Goal: Task Accomplishment & Management: Manage account settings

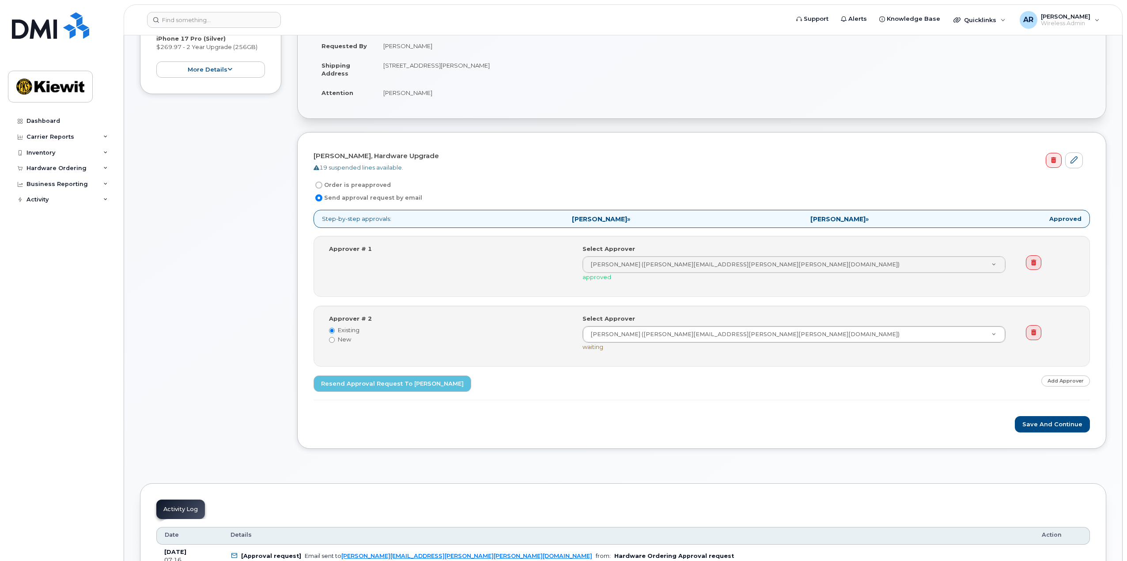
scroll to position [221, 0]
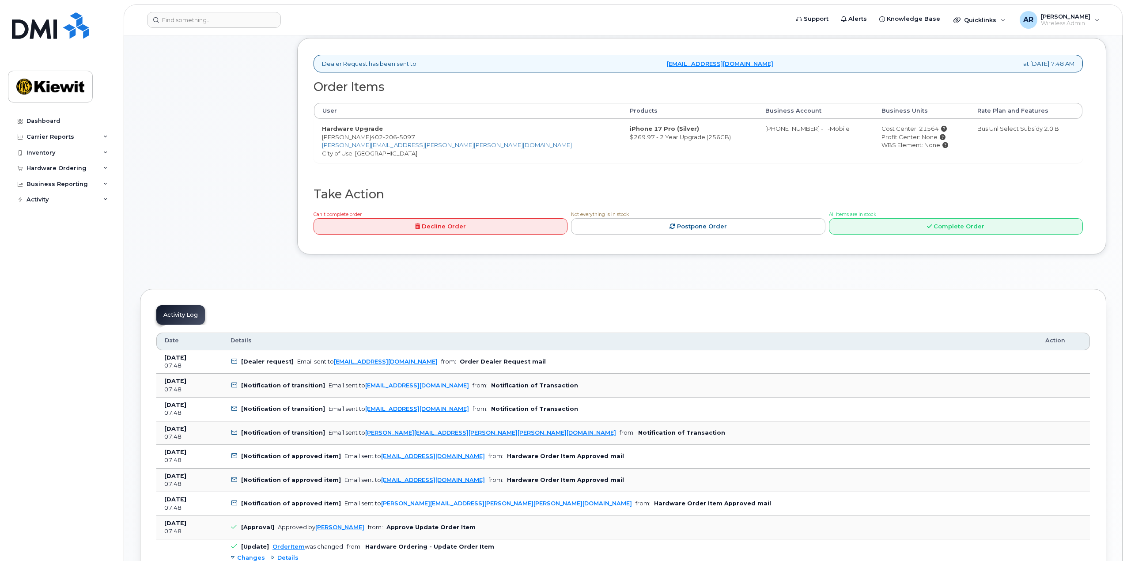
scroll to position [574, 0]
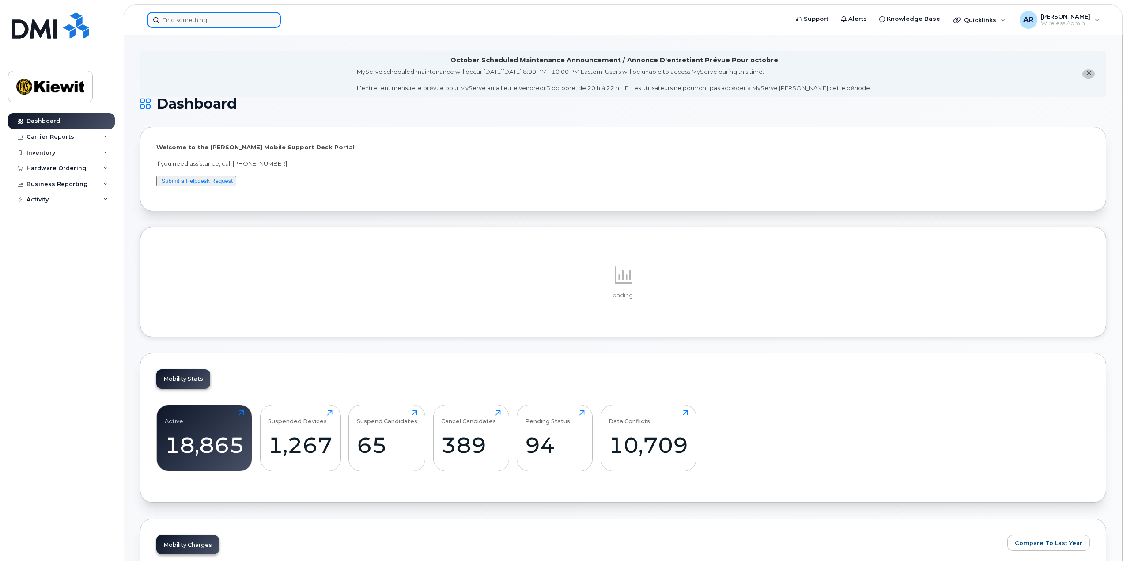
click at [204, 23] on input at bounding box center [214, 20] width 134 height 16
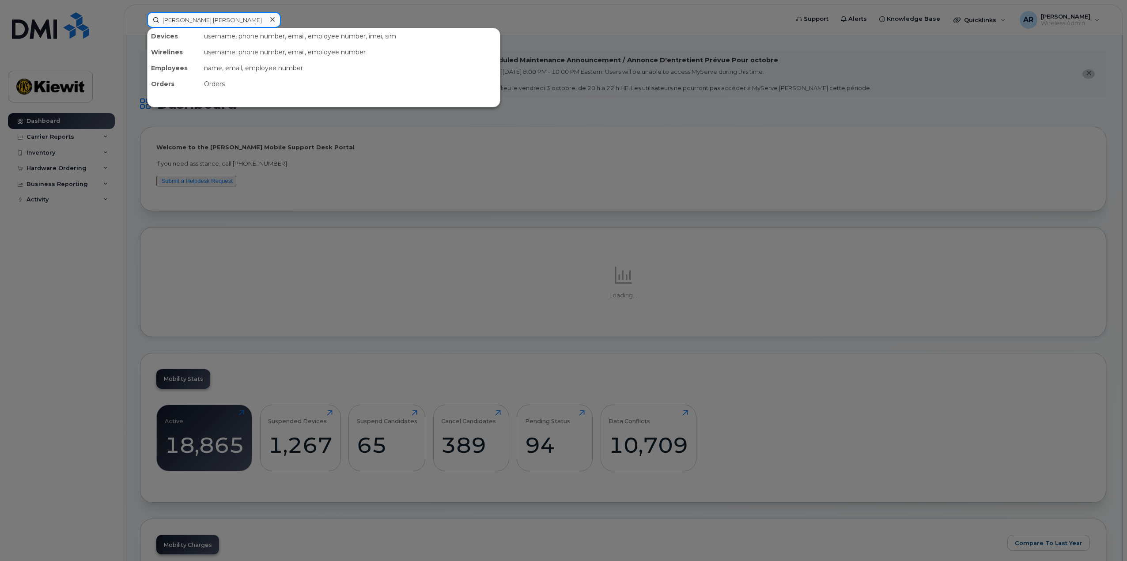
type input "wayne.hill"
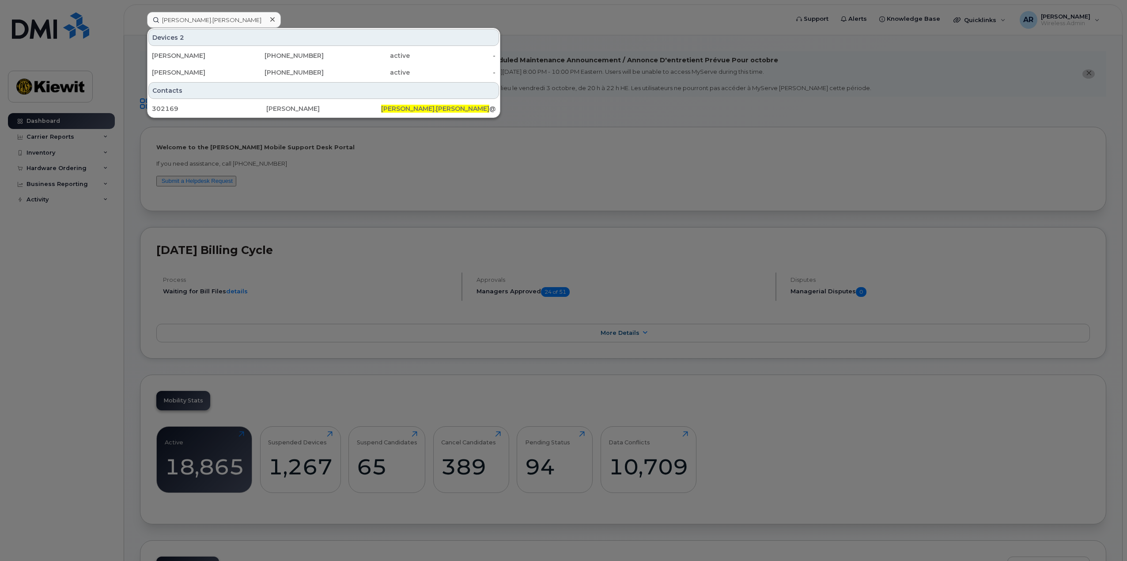
drag, startPoint x: 215, startPoint y: 73, endPoint x: 220, endPoint y: 83, distance: 11.3
click at [215, 73] on div "[PERSON_NAME]" at bounding box center [195, 72] width 86 height 9
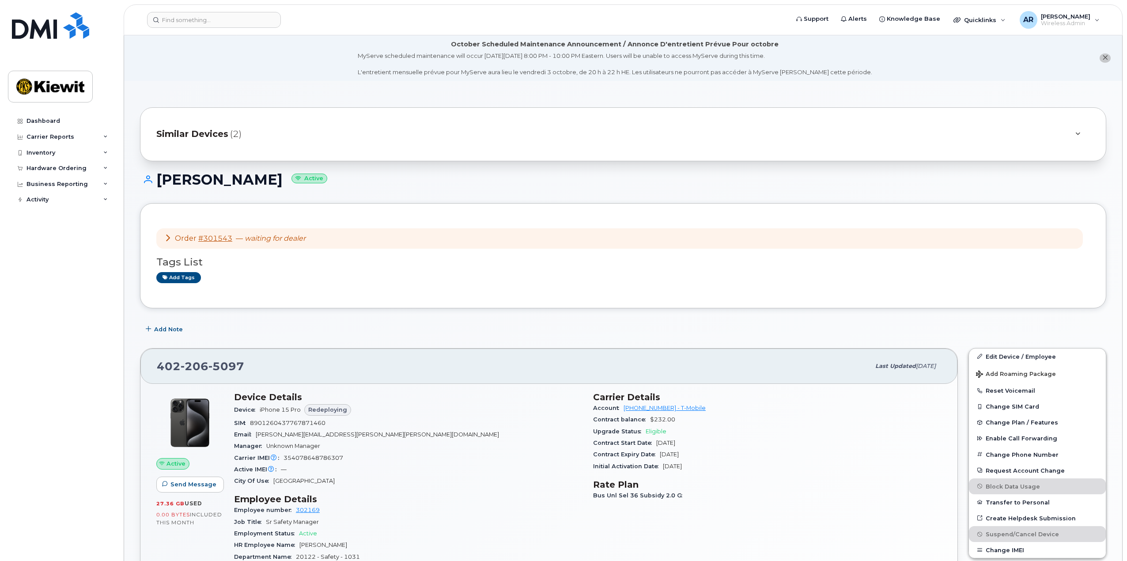
click at [165, 239] on icon at bounding box center [167, 237] width 7 height 7
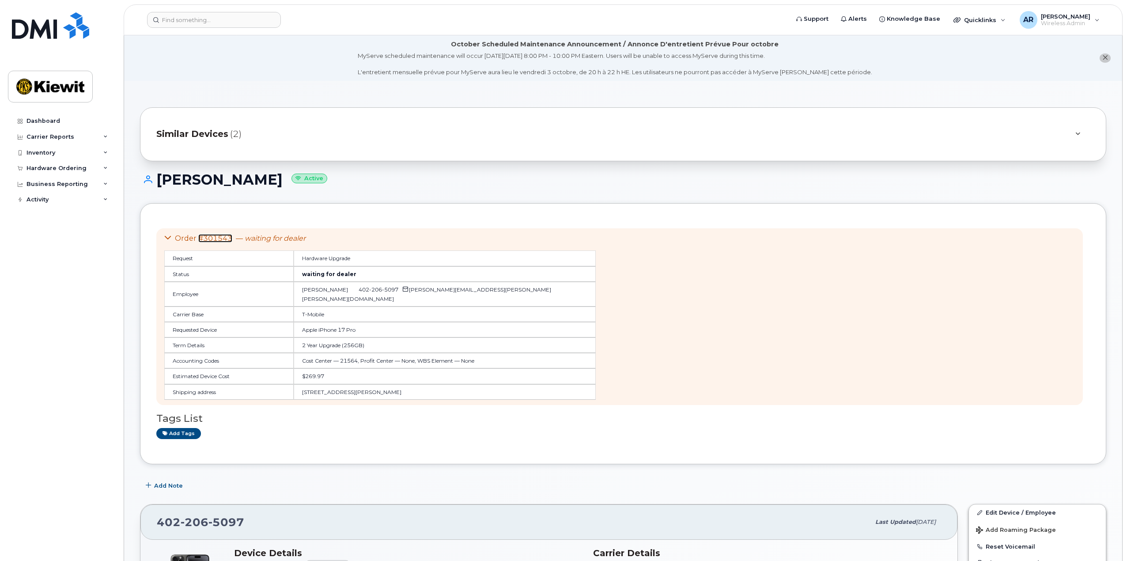
click at [210, 236] on link "#301543" at bounding box center [215, 238] width 34 height 8
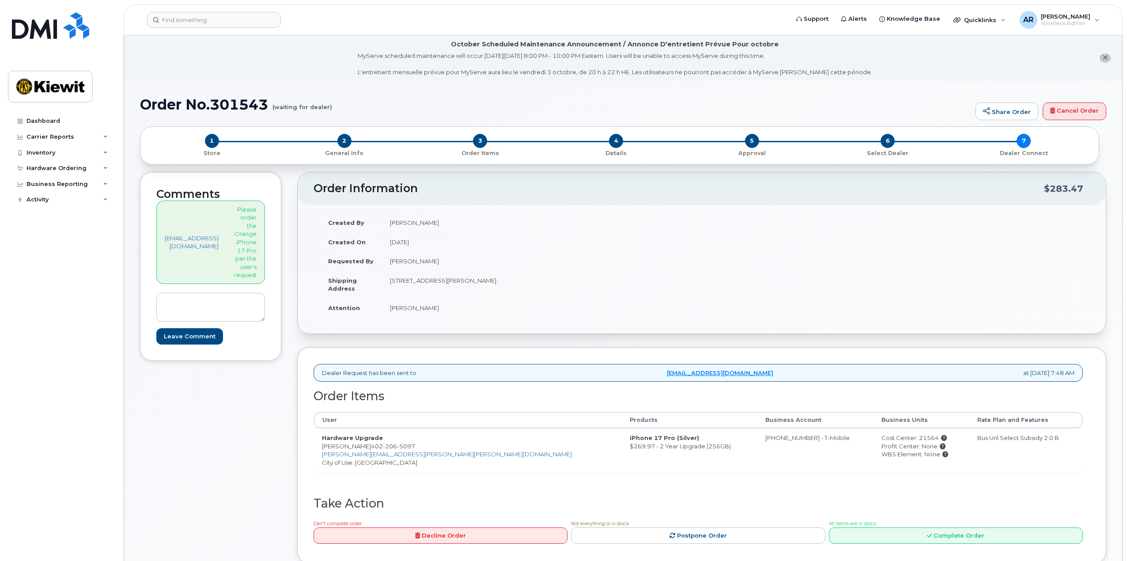
click at [227, 402] on div "Comments [EMAIL_ADDRESS][DOMAIN_NAME] Please order the Orange iPhone 17 Pro per…" at bounding box center [210, 374] width 141 height 405
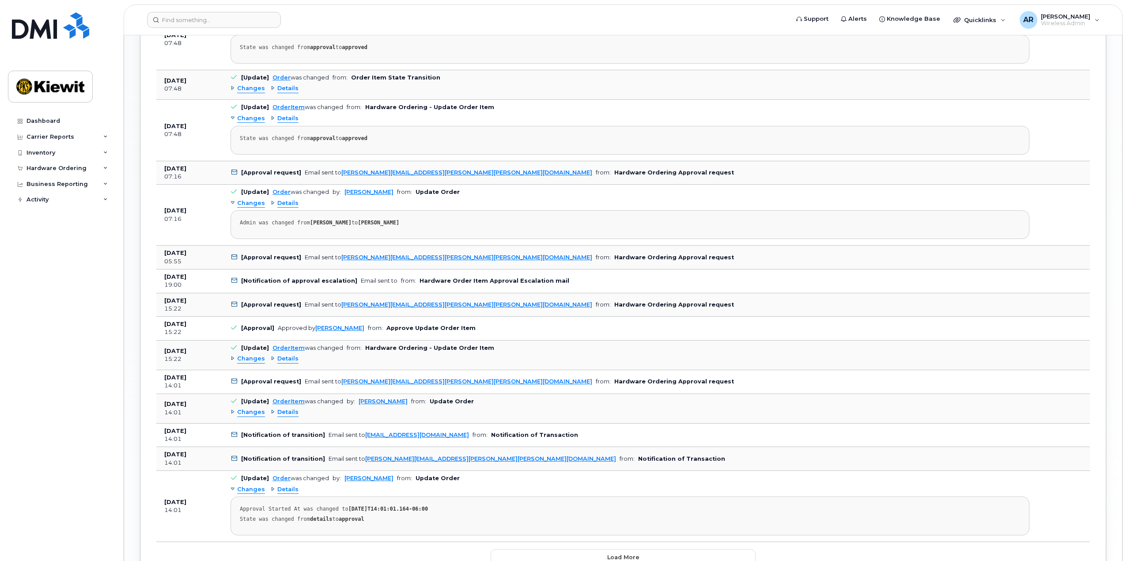
scroll to position [871, 0]
